Goal: Task Accomplishment & Management: Manage account settings

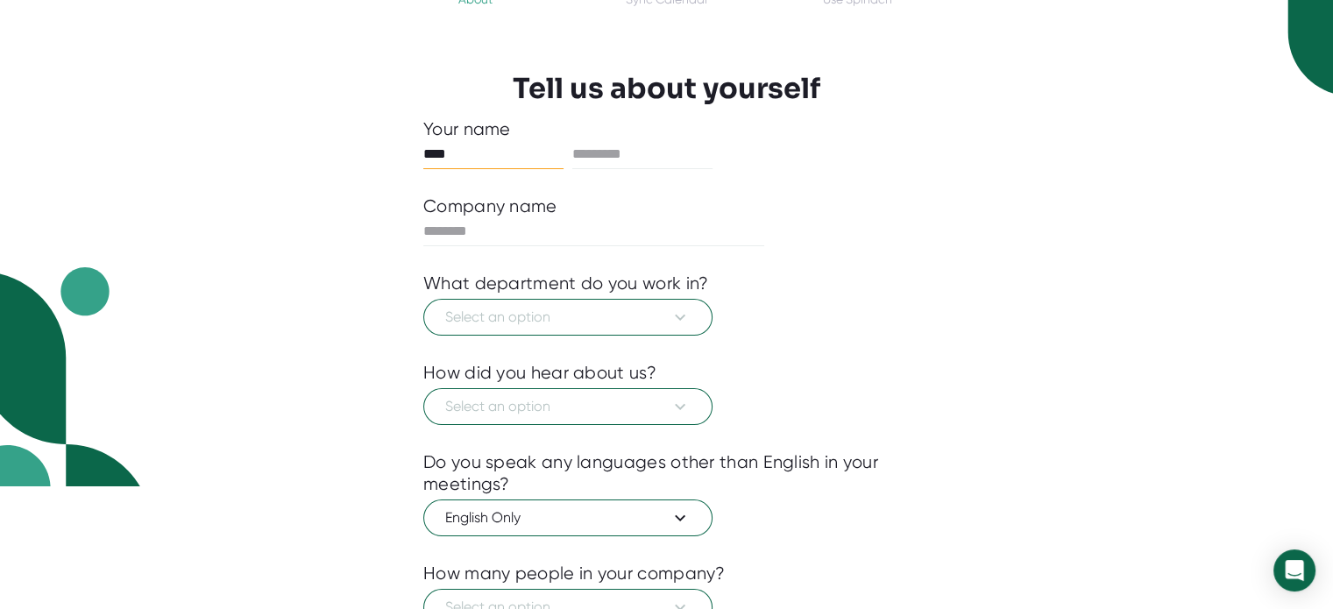
scroll to position [260, 0]
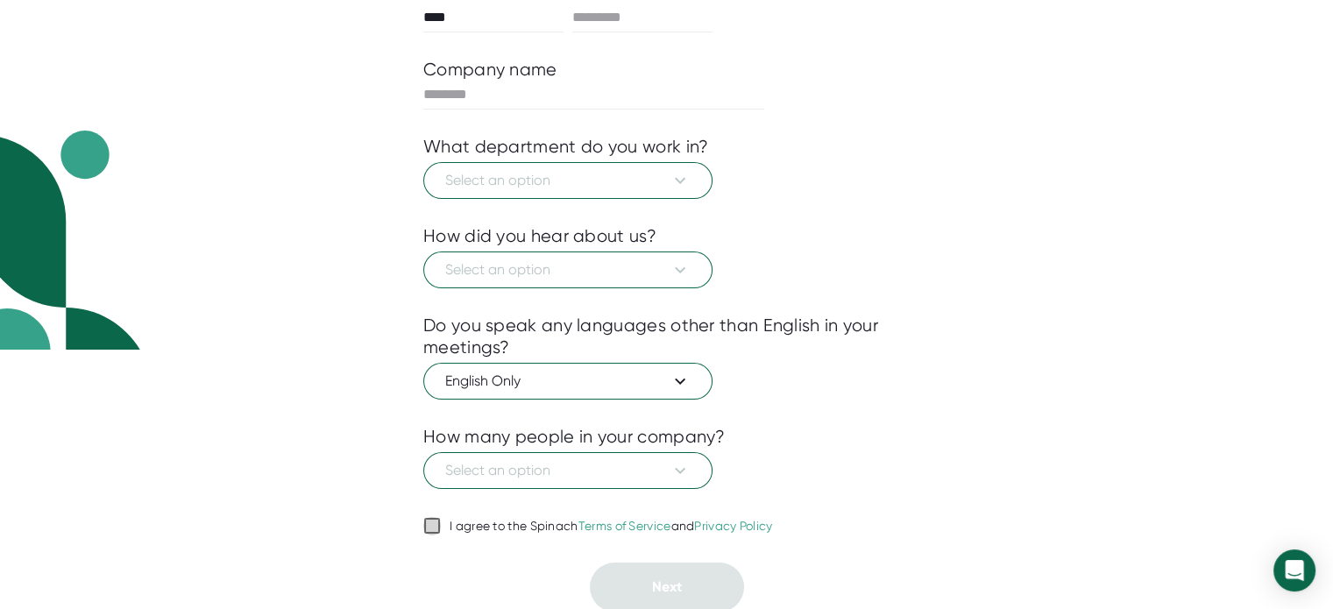
click at [432, 532] on input "I agree to the Spinach Terms of Service and Privacy Policy" at bounding box center [432, 526] width 18 height 21
checkbox input "true"
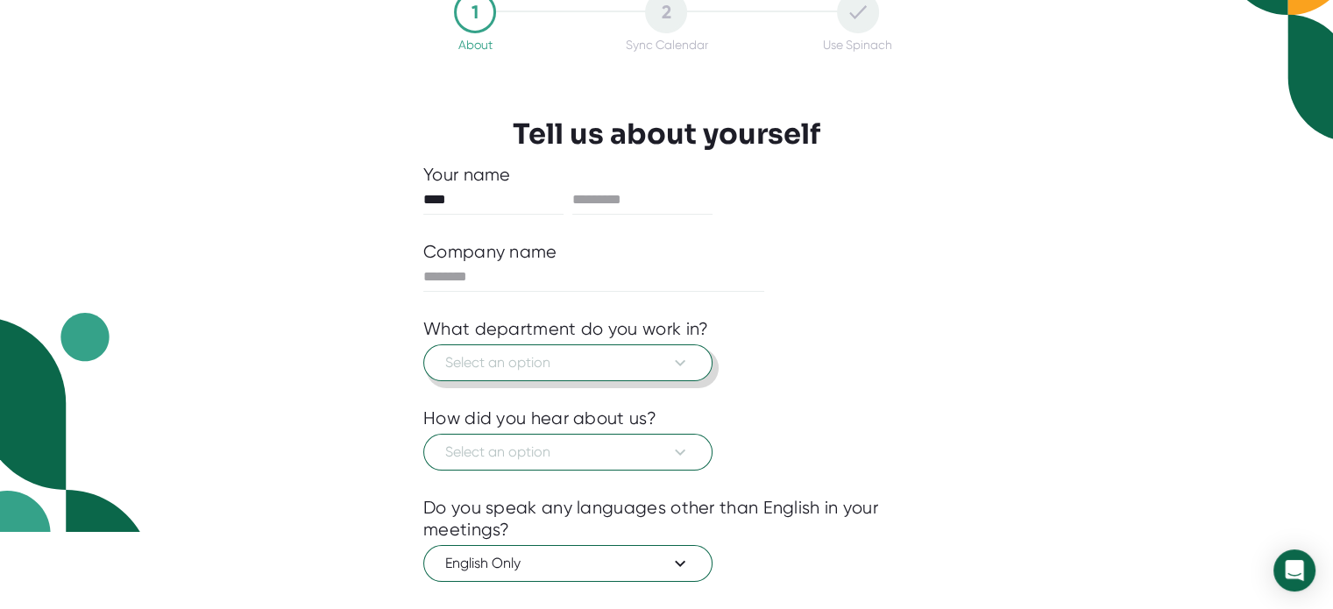
scroll to position [0, 0]
